Goal: Contribute content: Contribute content

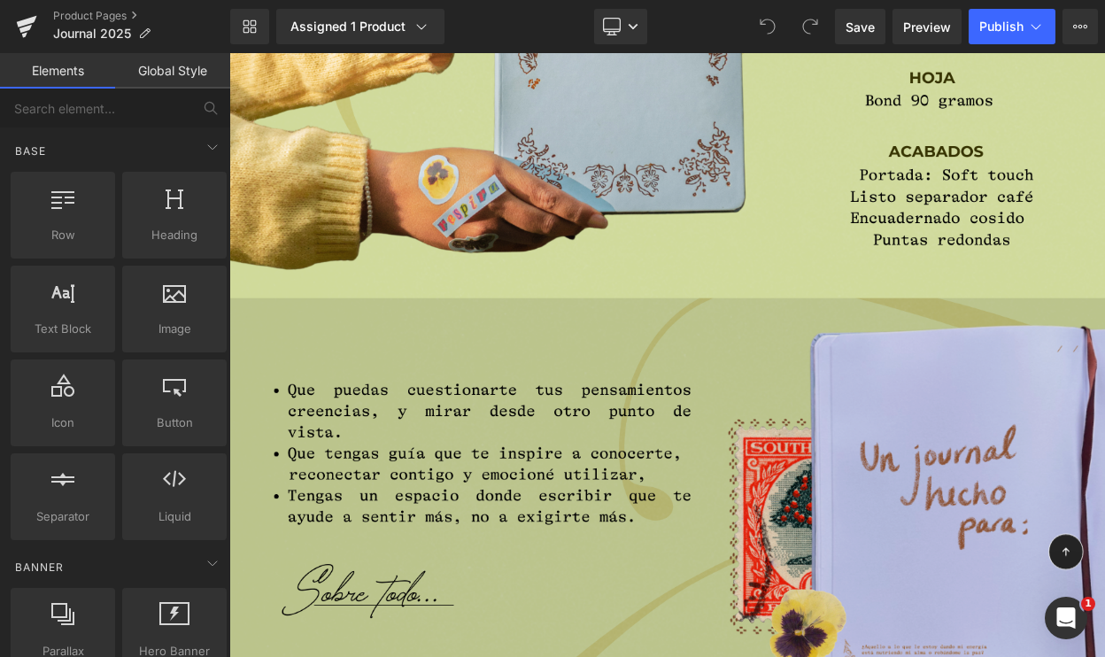
scroll to position [7842, 0]
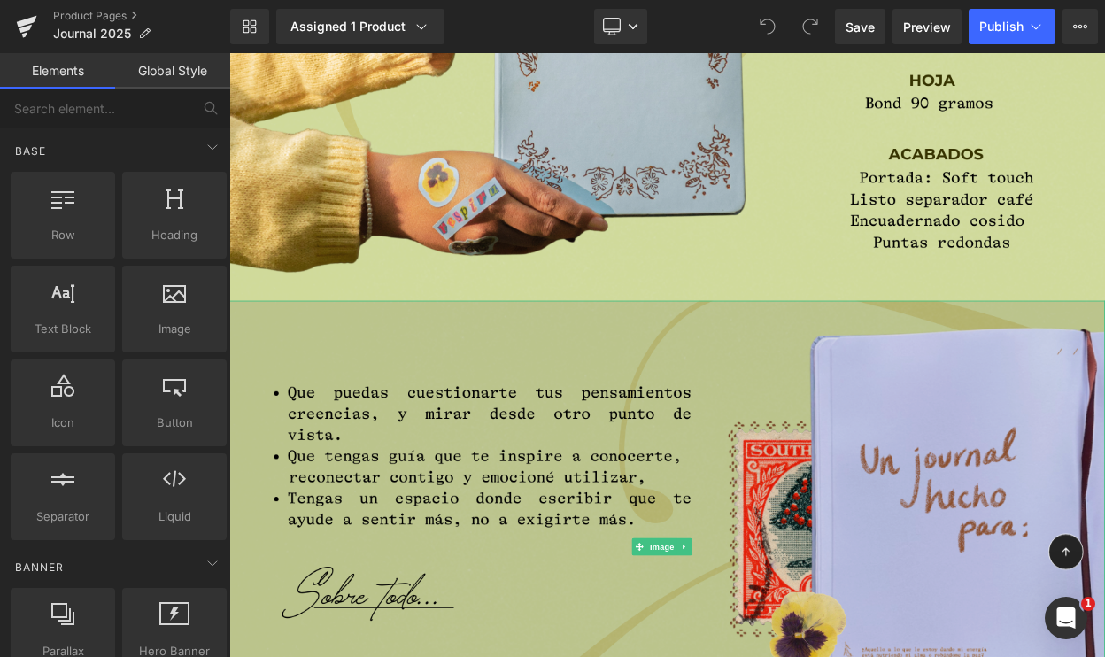
click at [491, 506] on img at bounding box center [764, 657] width 1071 height 602
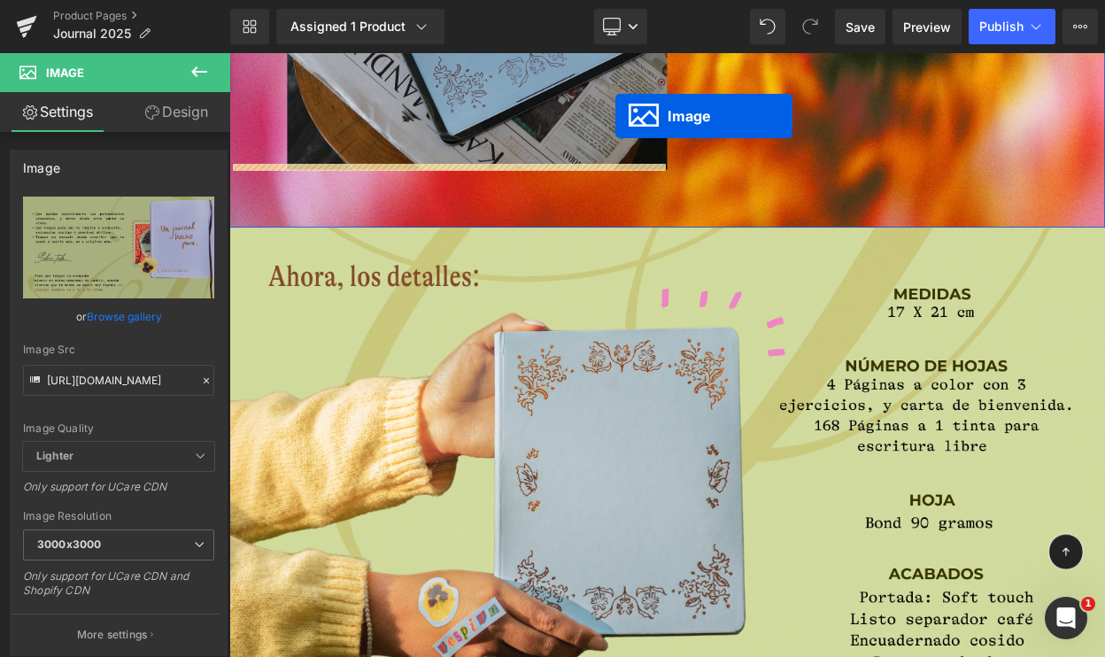
scroll to position [7275, 0]
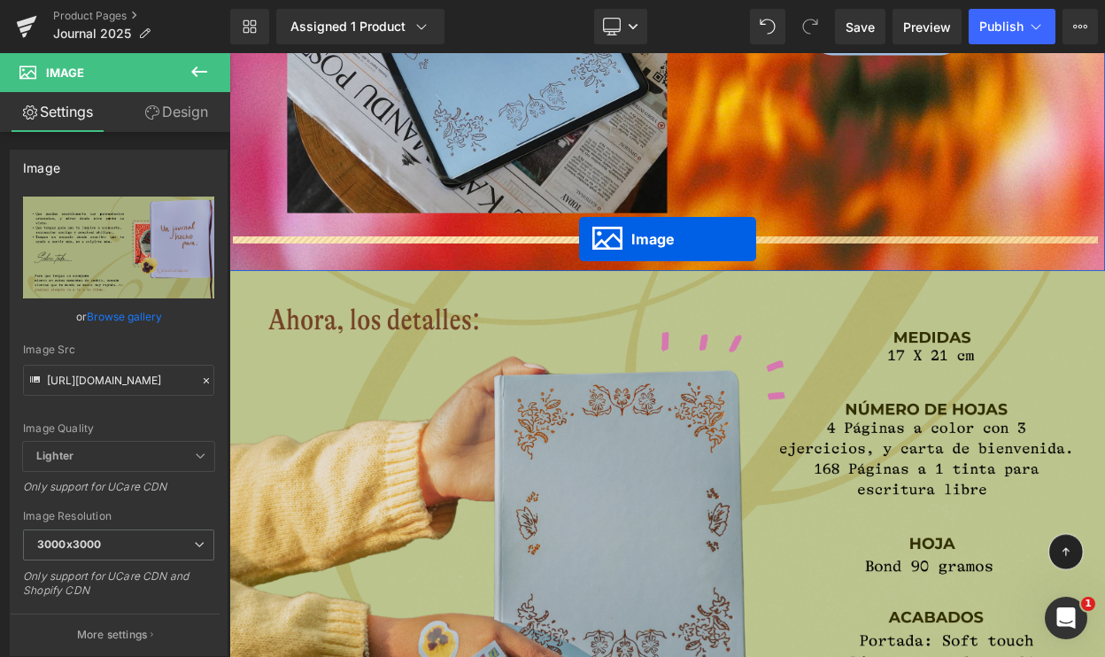
drag, startPoint x: 758, startPoint y: 600, endPoint x: 656, endPoint y: 282, distance: 333.7
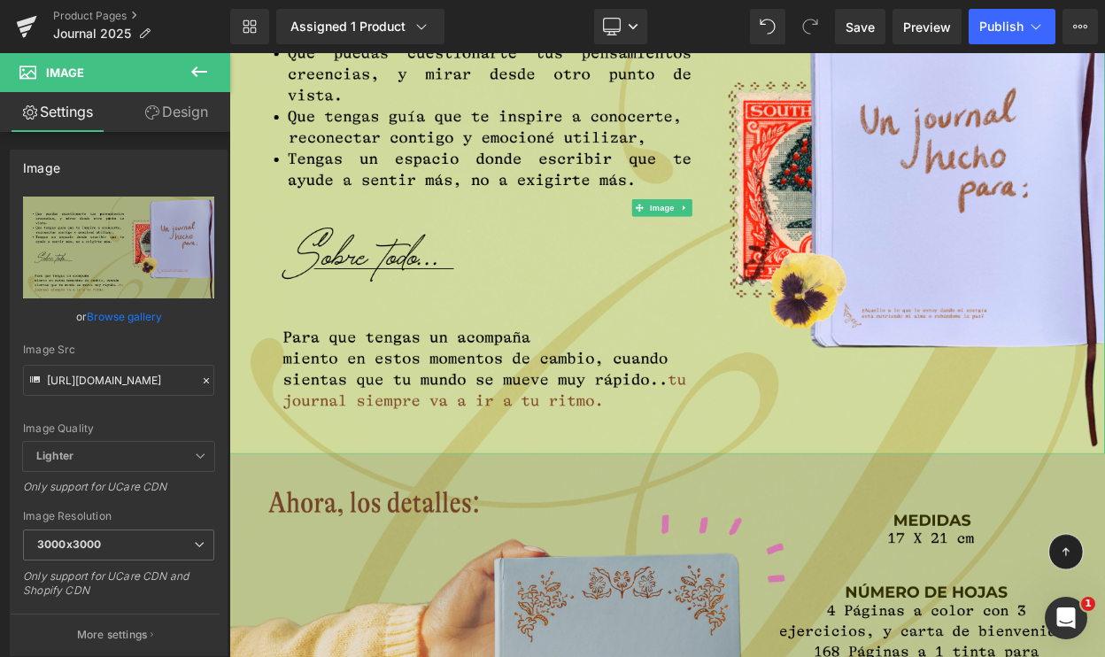
scroll to position [7713, 0]
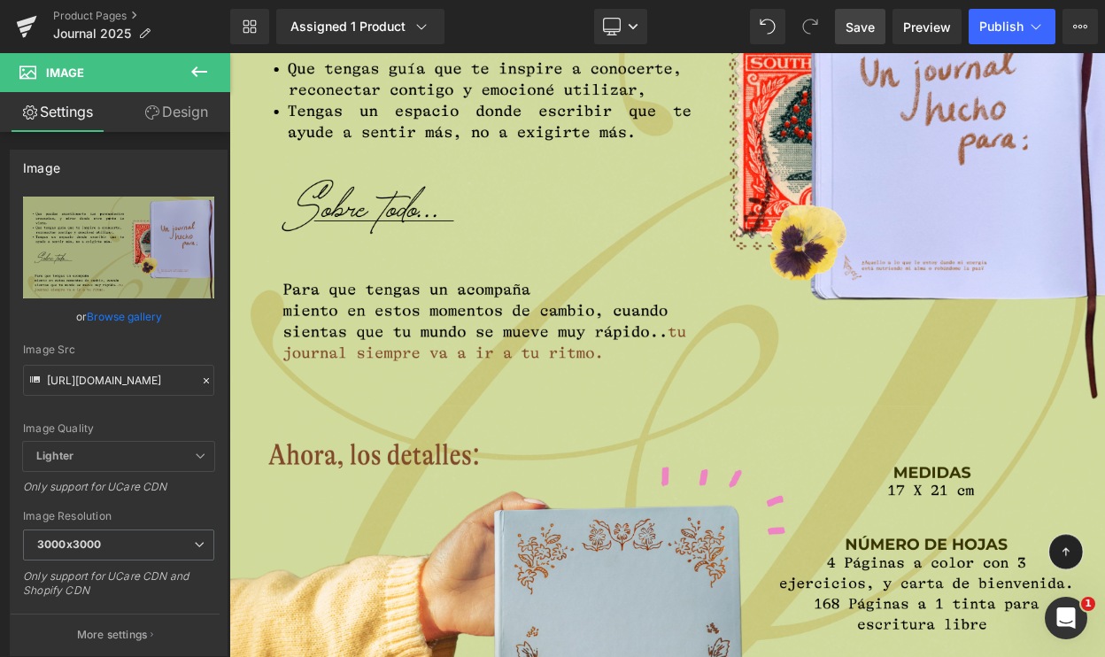
click at [876, 27] on link "Save" at bounding box center [860, 26] width 50 height 35
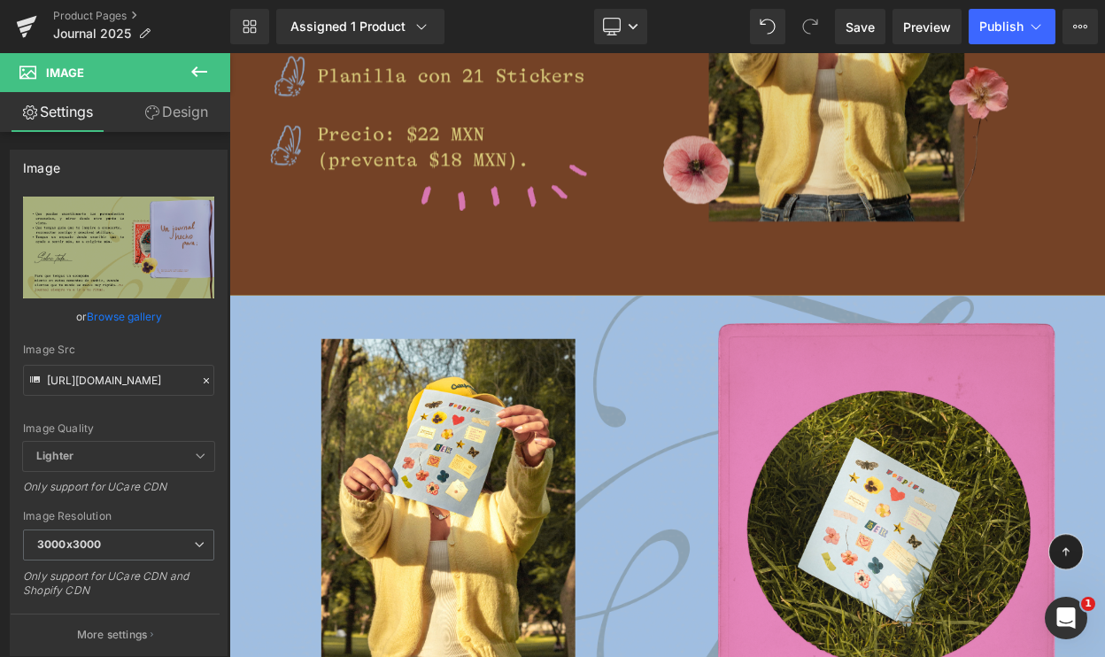
scroll to position [5972, 0]
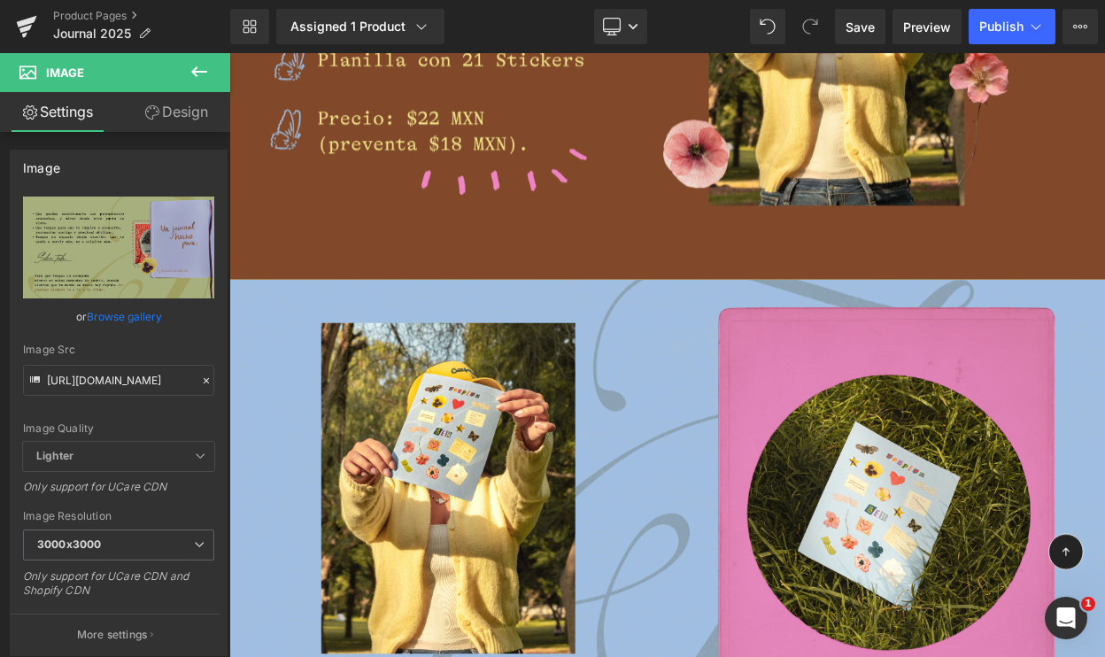
click at [201, 71] on icon at bounding box center [199, 71] width 16 height 11
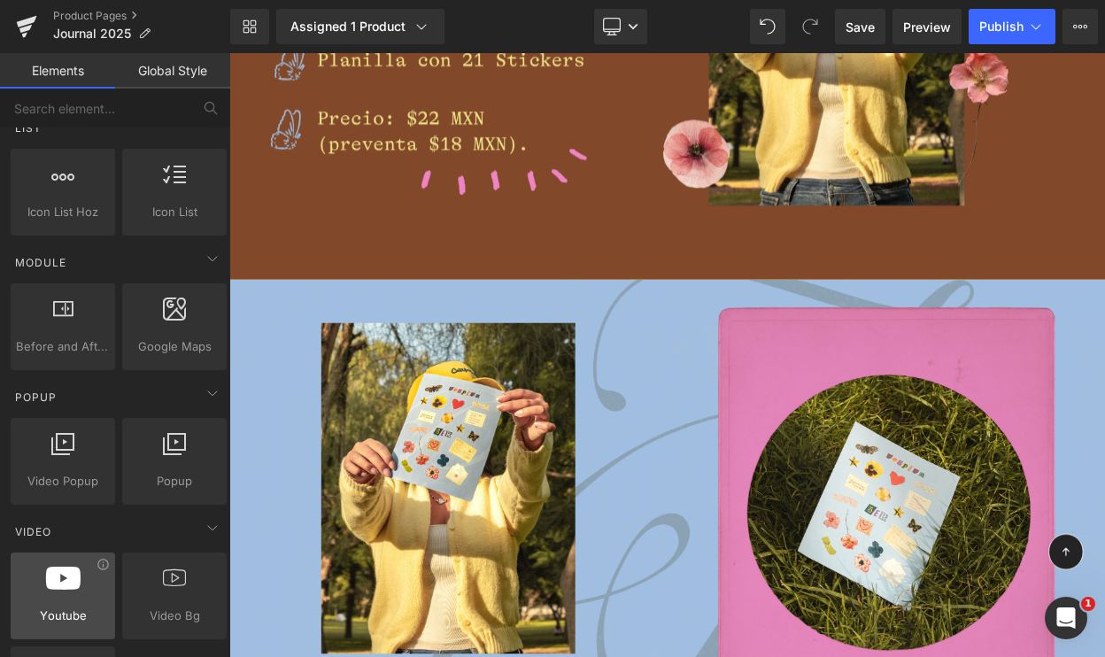
scroll to position [824, 0]
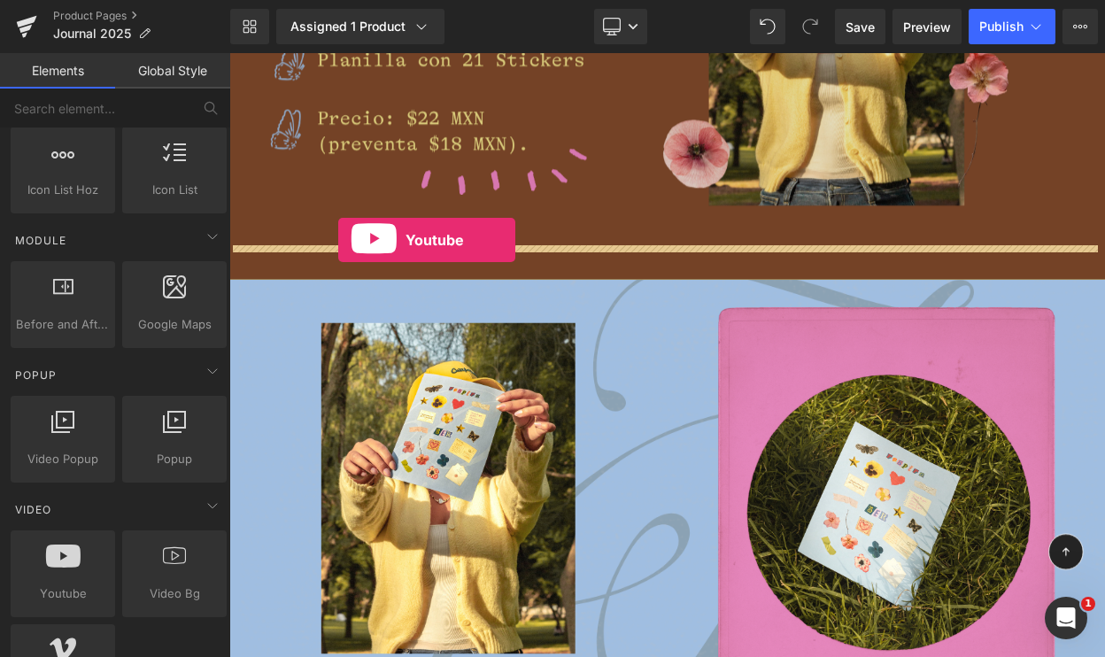
drag, startPoint x: 294, startPoint y: 607, endPoint x: 362, endPoint y: 282, distance: 332.8
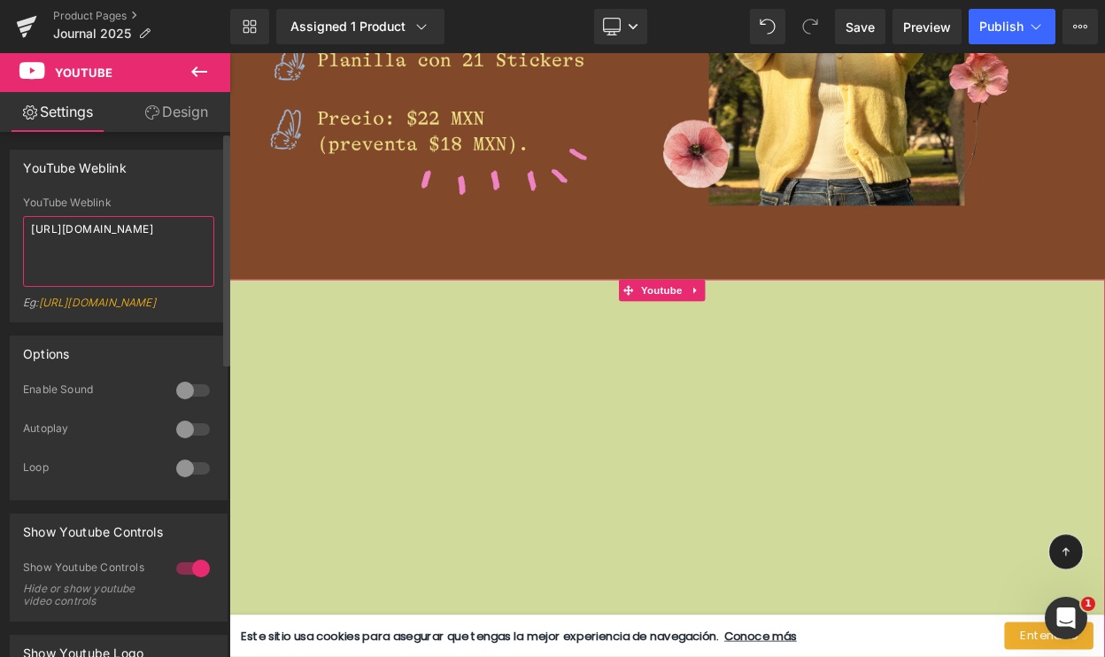
click at [116, 251] on textarea "[URL][DOMAIN_NAME]" at bounding box center [118, 251] width 191 height 71
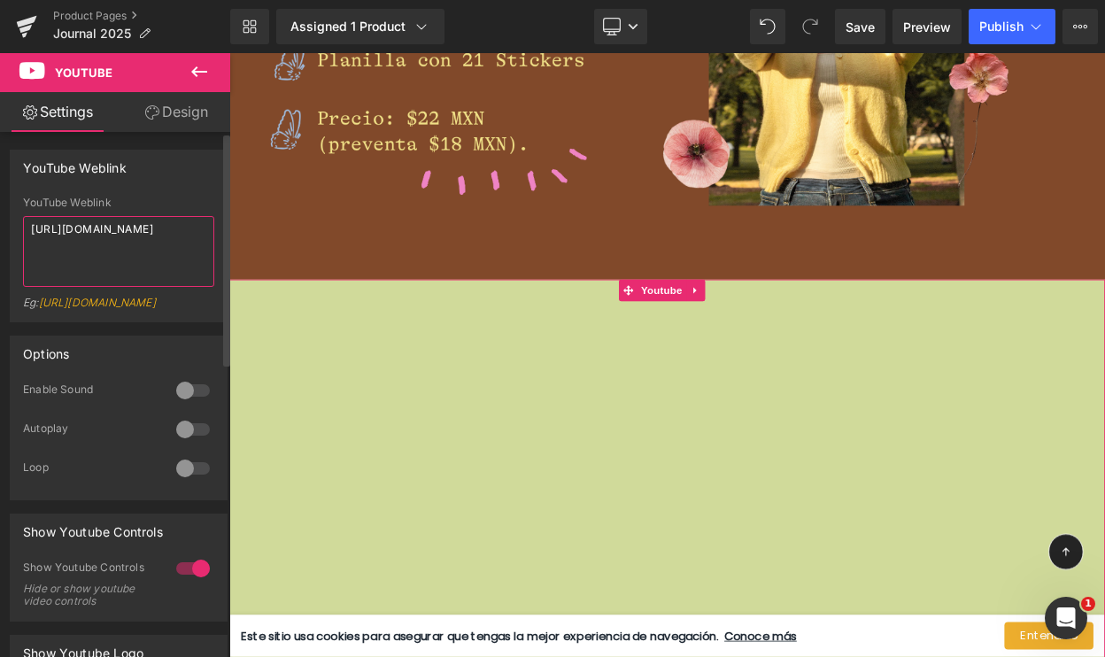
click at [107, 237] on textarea "[URL][DOMAIN_NAME]" at bounding box center [118, 251] width 191 height 71
paste textarea "[DOMAIN_NAME][URL]"
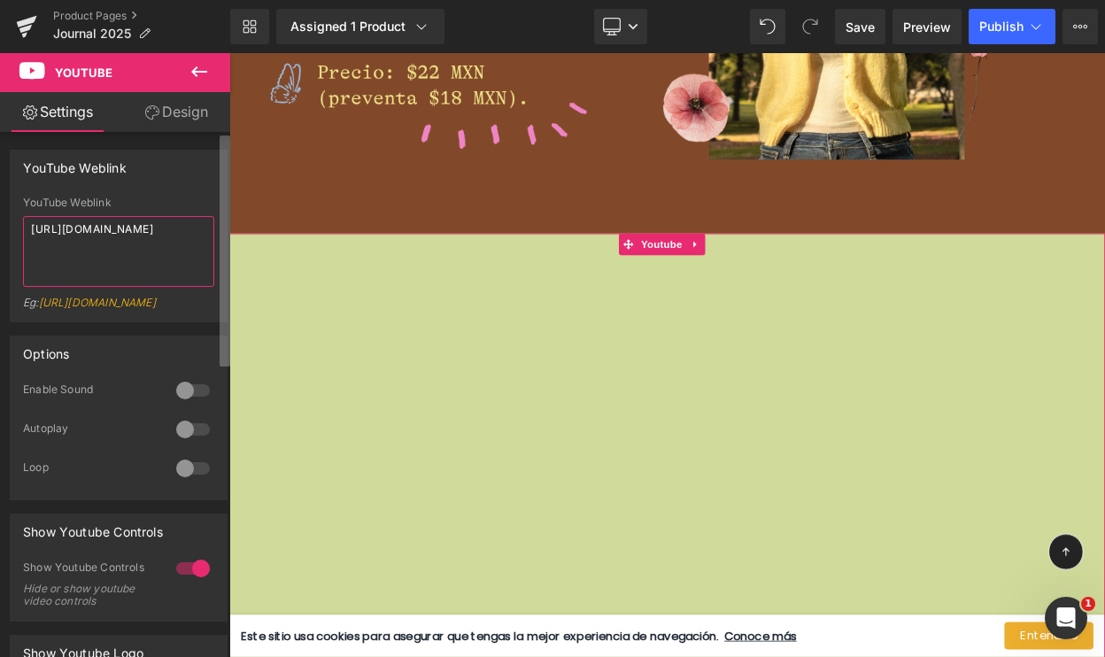
scroll to position [6030, 0]
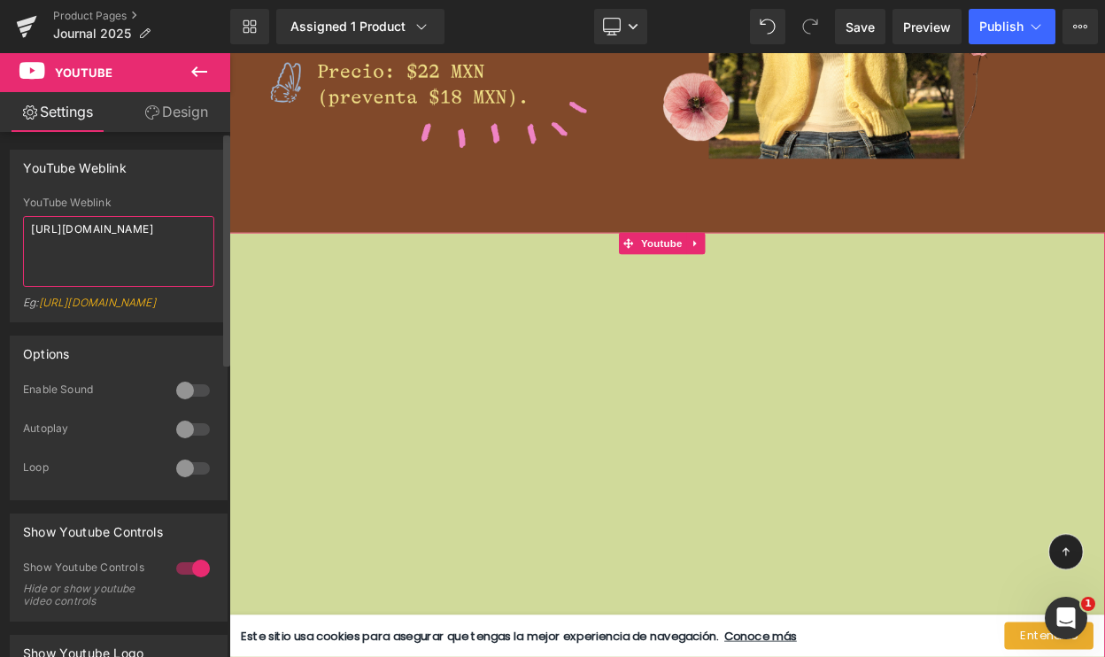
type textarea "[URL][DOMAIN_NAME]"
click at [183, 142] on div "YouTube Weblink YouTube Weblink [URL][DOMAIN_NAME] Eg: [URL][DOMAIN_NAME]" at bounding box center [119, 229] width 238 height 186
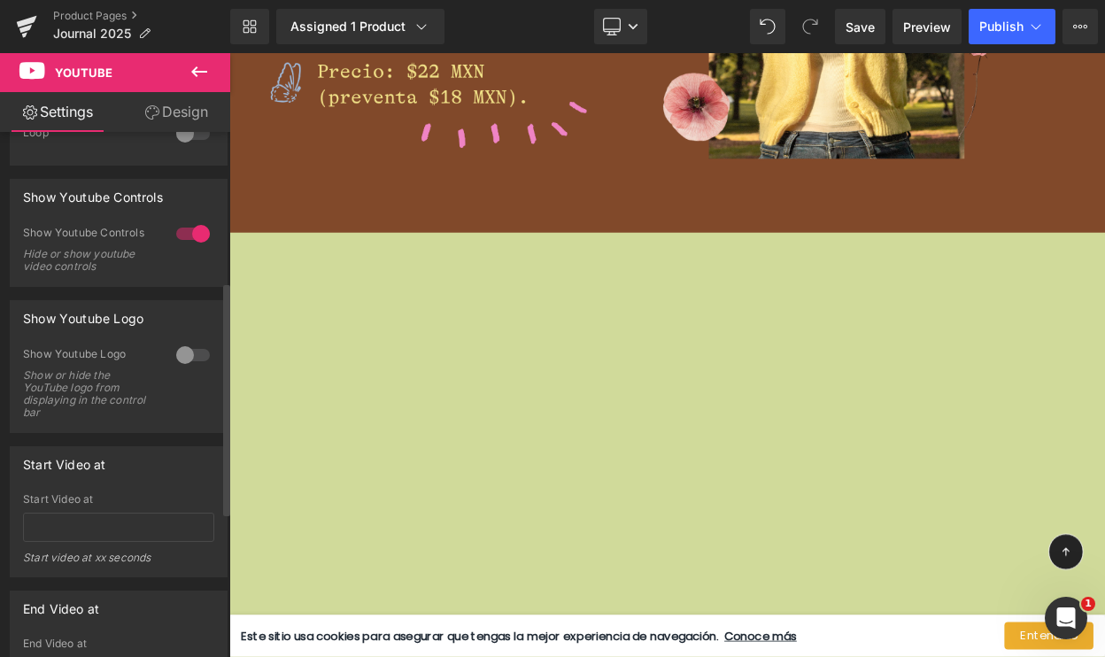
scroll to position [336, 0]
click at [189, 367] on div at bounding box center [193, 353] width 42 height 28
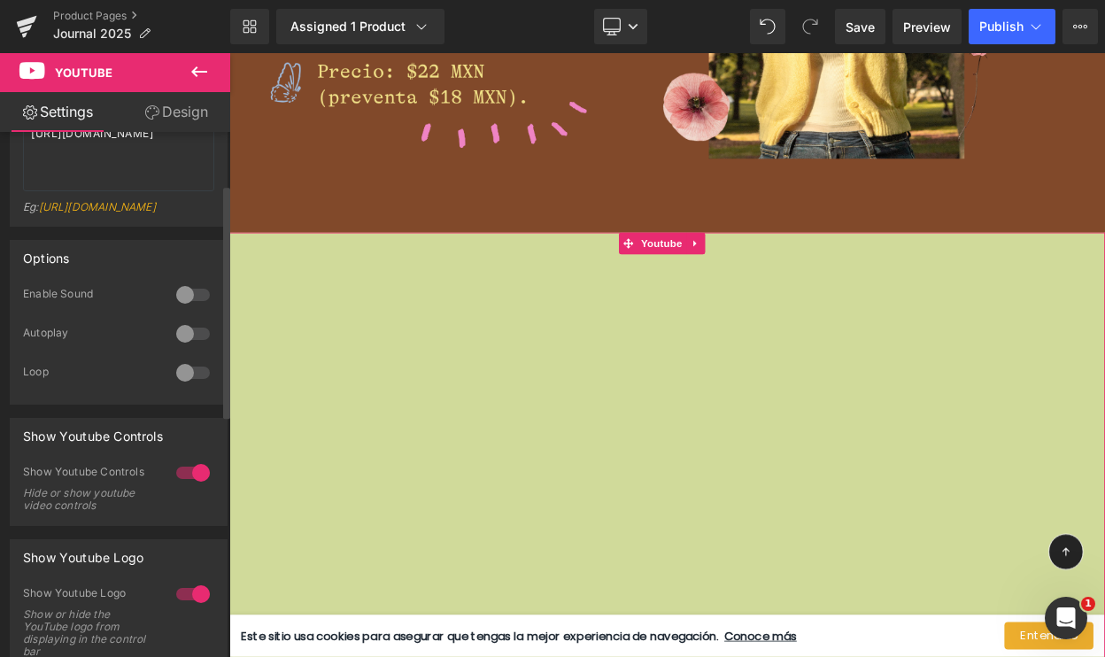
scroll to position [26, 0]
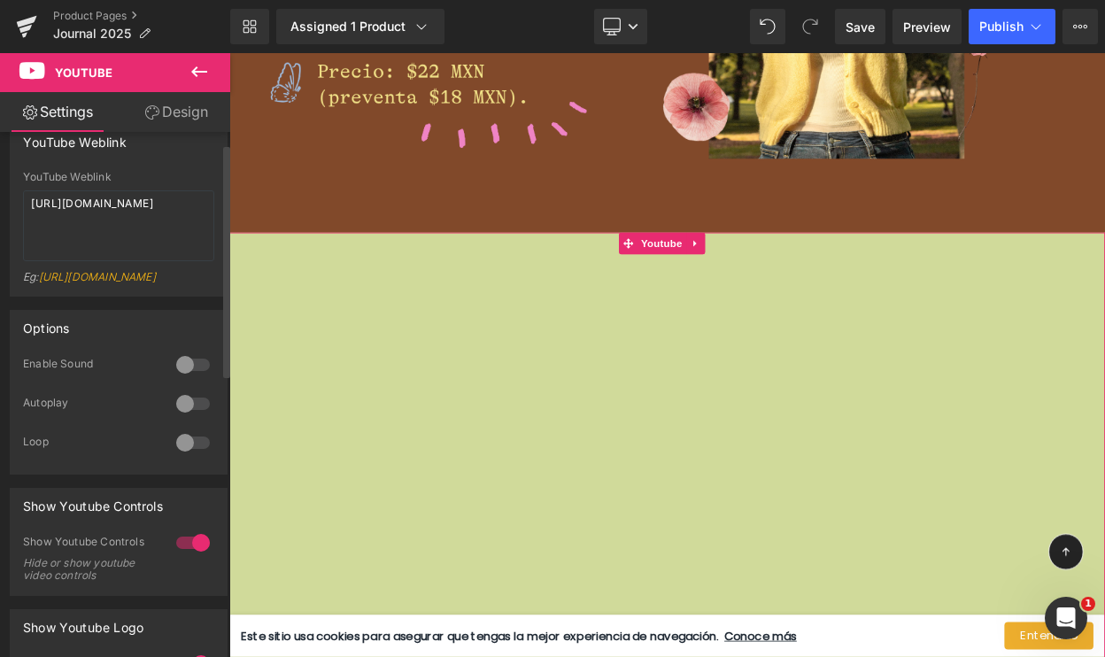
click at [181, 379] on div at bounding box center [193, 365] width 42 height 28
click at [181, 457] on div at bounding box center [193, 442] width 42 height 28
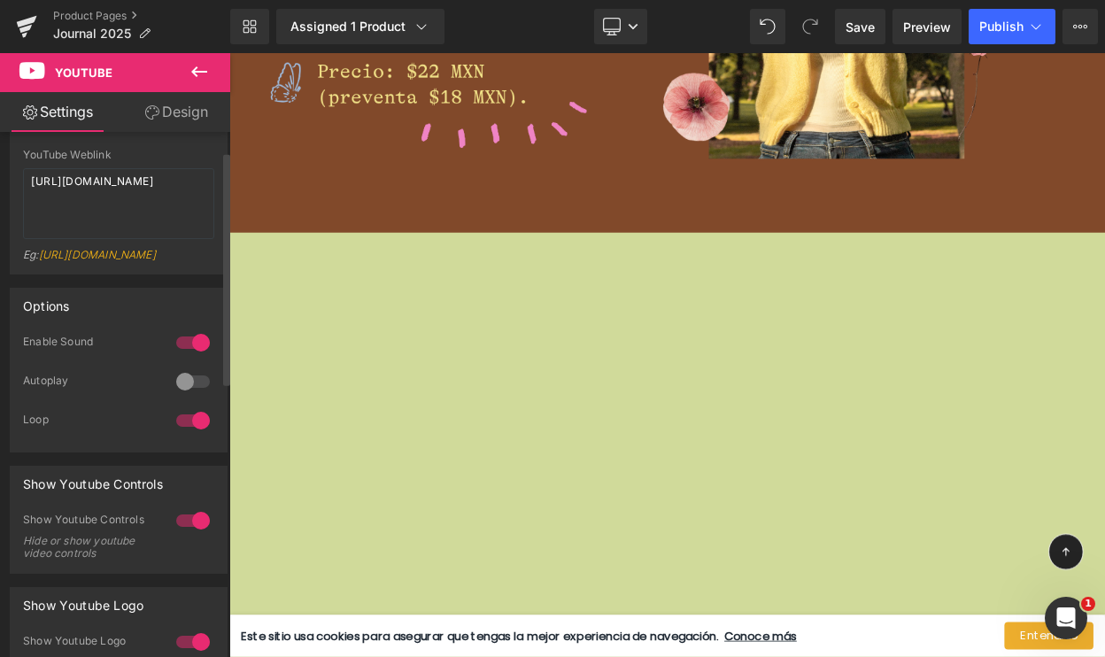
scroll to position [50, 0]
click at [856, 30] on span "Save" at bounding box center [859, 27] width 29 height 19
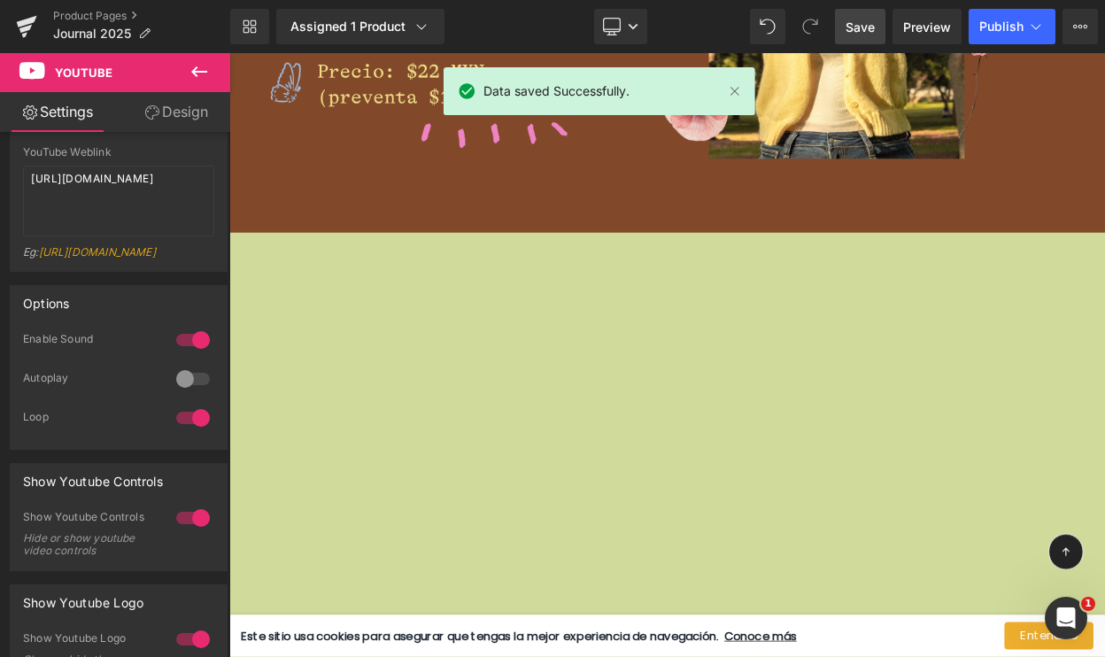
click at [1007, 45] on div "Library Assigned 1 Product Product Preview Journal Profética 2025 Manage assign…" at bounding box center [667, 26] width 875 height 53
click at [998, 34] on button "Publish" at bounding box center [1012, 26] width 87 height 35
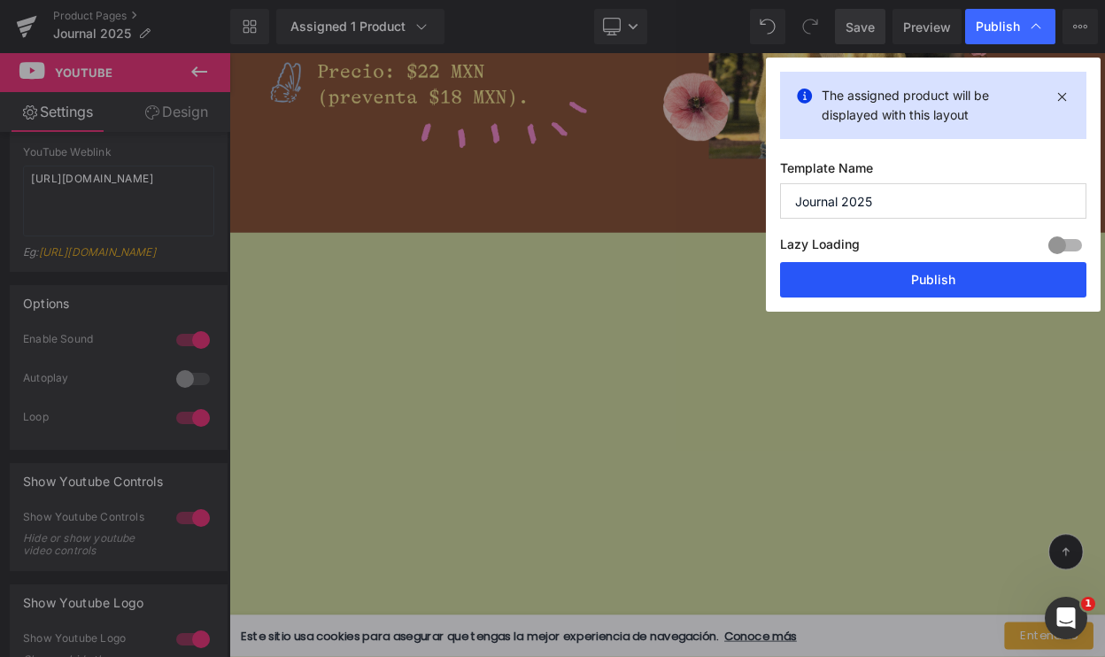
drag, startPoint x: 873, startPoint y: 272, endPoint x: 787, endPoint y: 267, distance: 86.0
click at [0, 0] on button "Publish" at bounding box center [0, 0] width 0 height 0
